Goal: Information Seeking & Learning: Learn about a topic

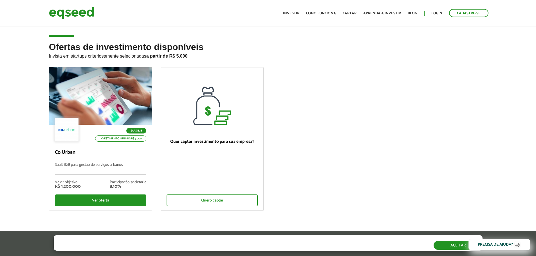
click at [446, 247] on button "Aceitar" at bounding box center [457, 245] width 49 height 9
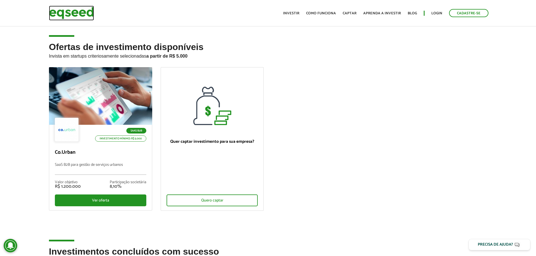
click at [88, 15] on img at bounding box center [71, 13] width 45 height 15
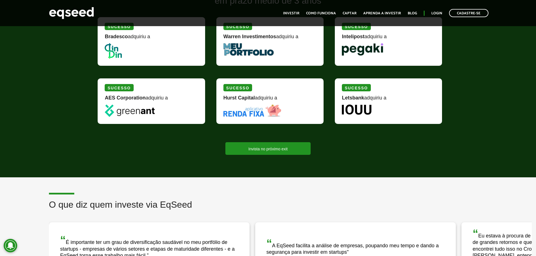
scroll to position [647, 0]
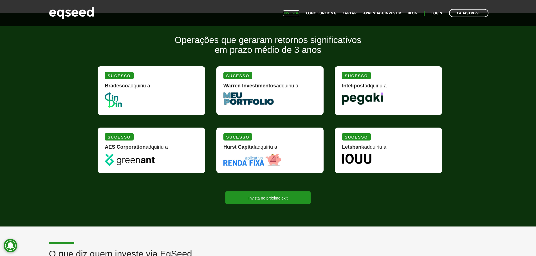
click at [293, 13] on link "Investir" at bounding box center [291, 14] width 16 height 4
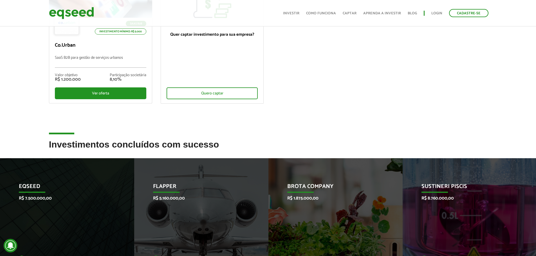
scroll to position [197, 0]
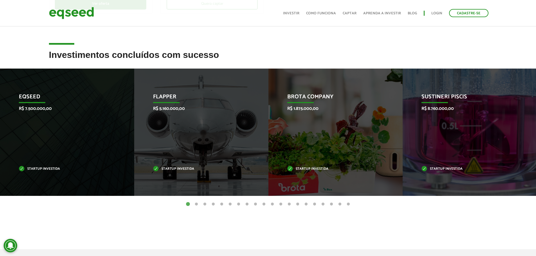
click at [222, 204] on button "5" at bounding box center [222, 205] width 6 height 6
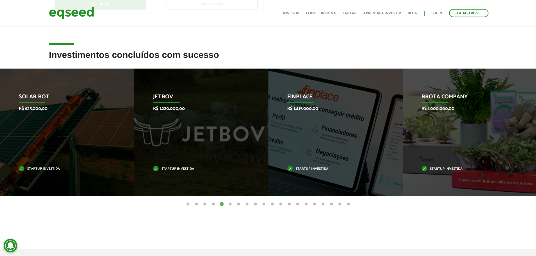
click at [264, 203] on button "10" at bounding box center [264, 205] width 6 height 6
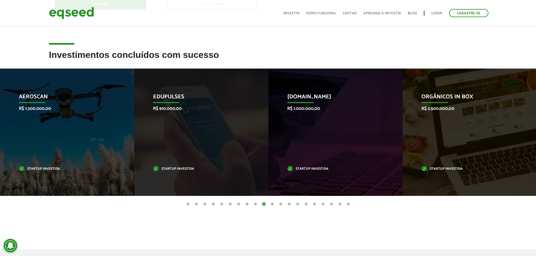
click at [306, 204] on button "15" at bounding box center [306, 205] width 6 height 6
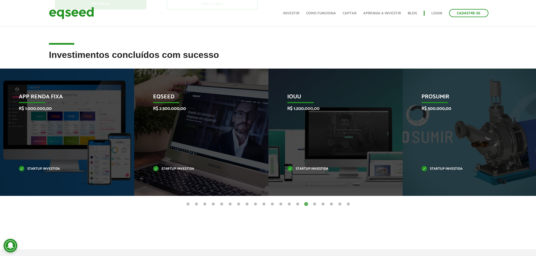
click at [341, 204] on button "19" at bounding box center [340, 205] width 6 height 6
